Goal: Task Accomplishment & Management: Manage account settings

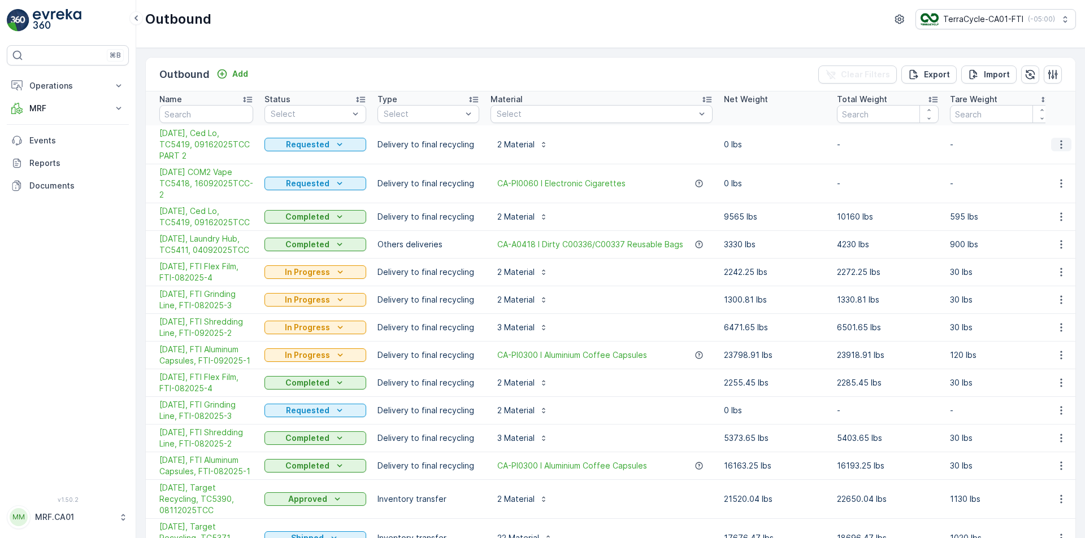
click at [1059, 150] on icon "button" at bounding box center [1060, 144] width 11 height 11
click at [1040, 226] on span "Delete Outbound" at bounding box center [1033, 229] width 67 height 11
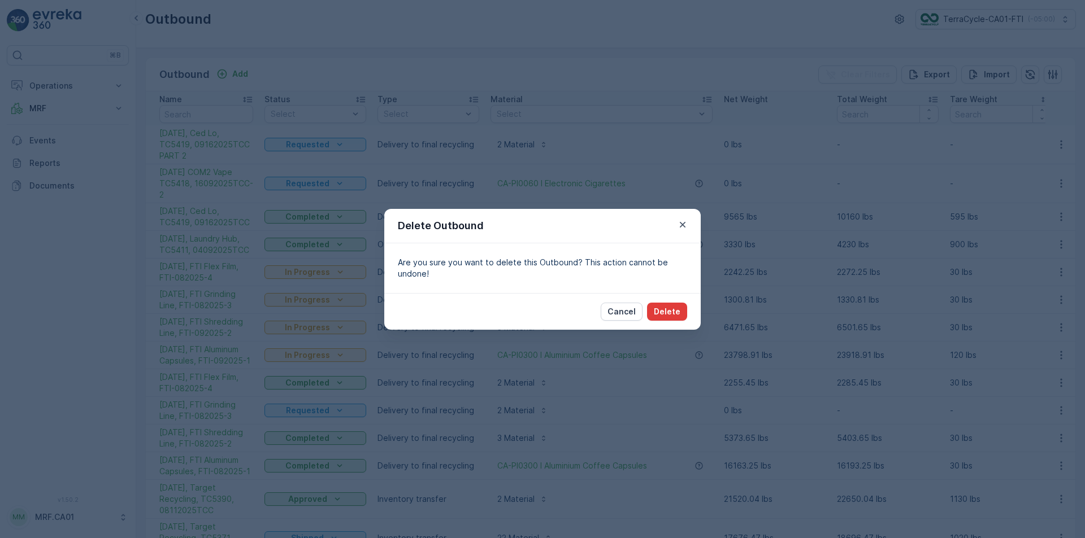
click at [679, 314] on p "Delete" at bounding box center [667, 311] width 27 height 11
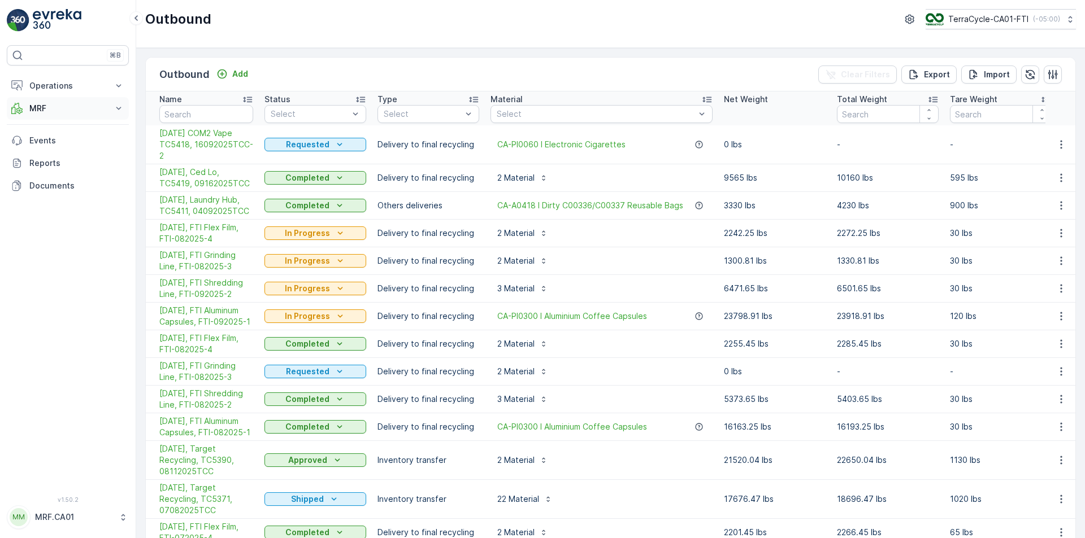
click at [76, 116] on button "MRF" at bounding box center [68, 108] width 122 height 23
click at [66, 147] on link "Inbound" at bounding box center [76, 144] width 105 height 16
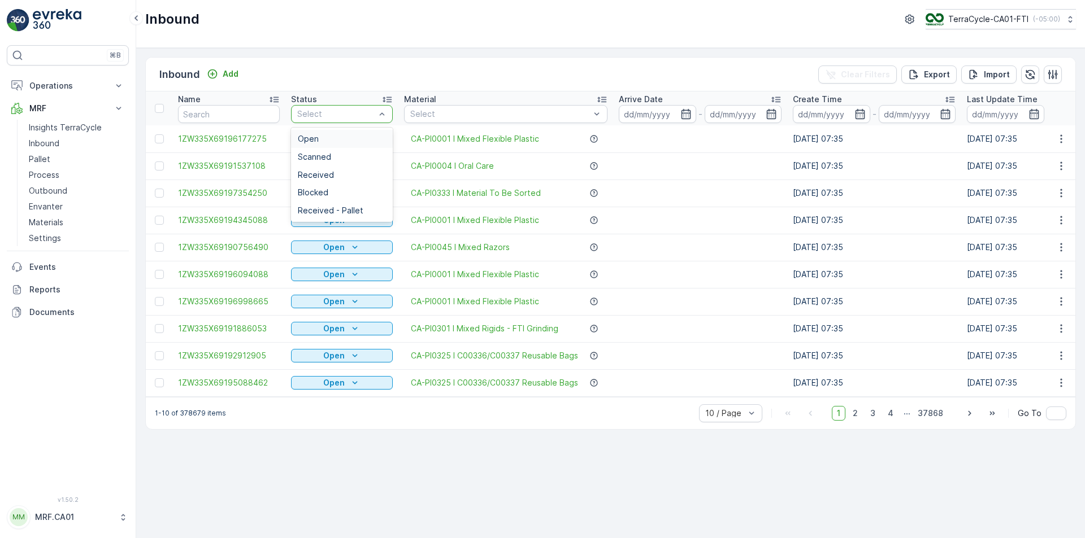
click at [342, 107] on div "Select" at bounding box center [342, 114] width 102 height 18
click at [351, 154] on div "Scanned" at bounding box center [342, 157] width 88 height 9
